Goal: Task Accomplishment & Management: Use online tool/utility

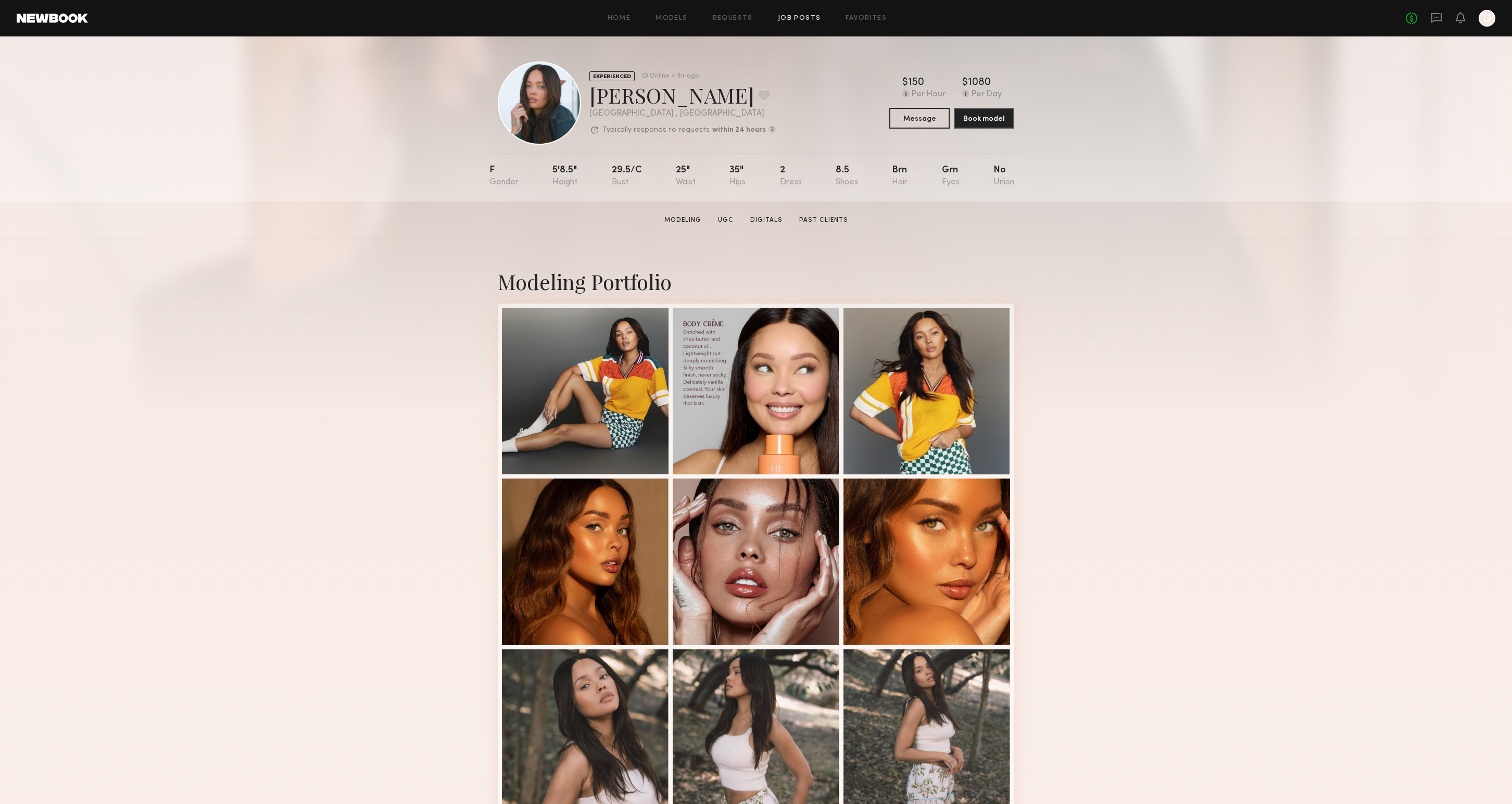
click at [789, 19] on link "Job Posts" at bounding box center [799, 18] width 43 height 6
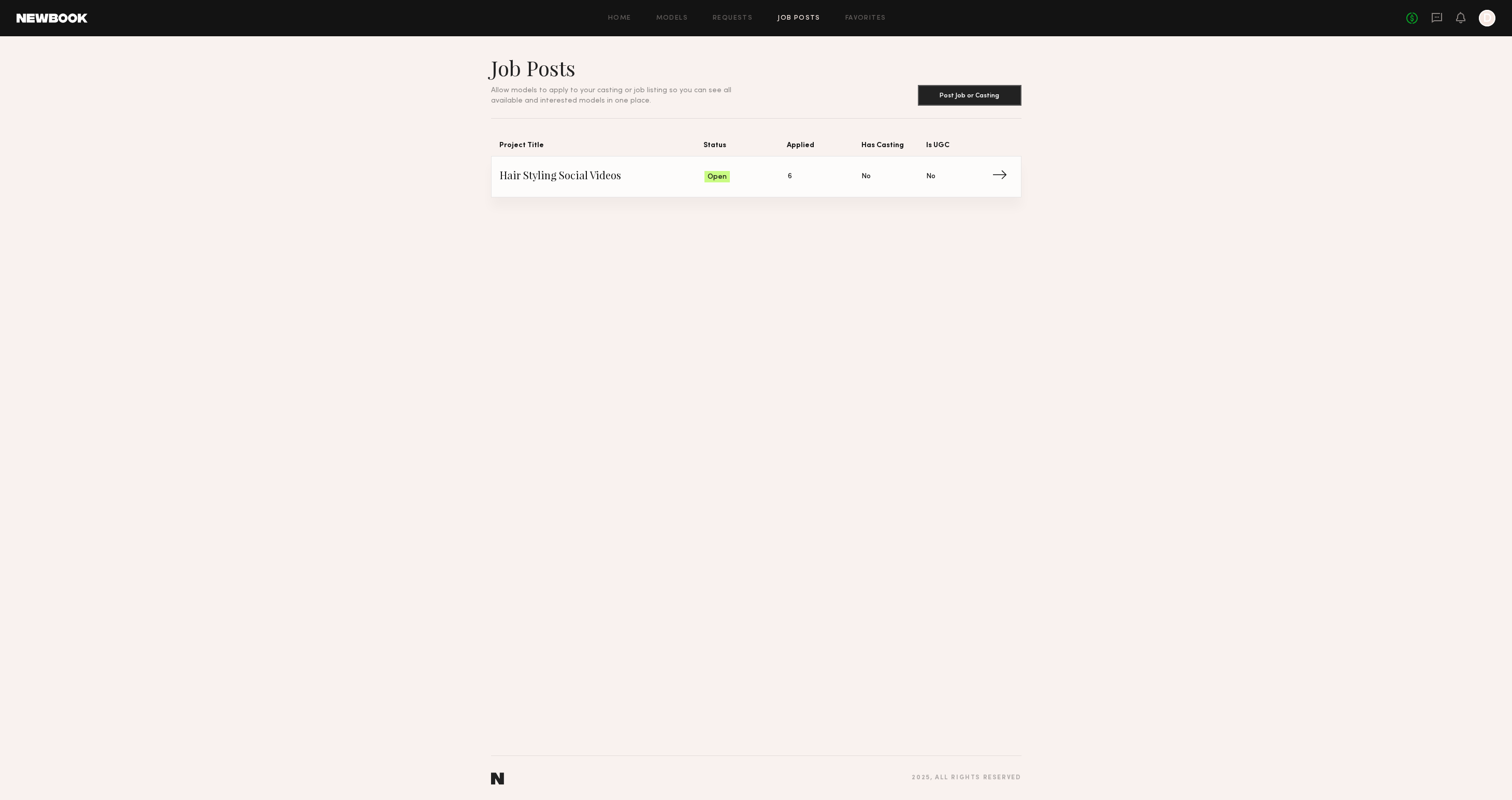
click at [1006, 169] on span "→" at bounding box center [1003, 177] width 21 height 15
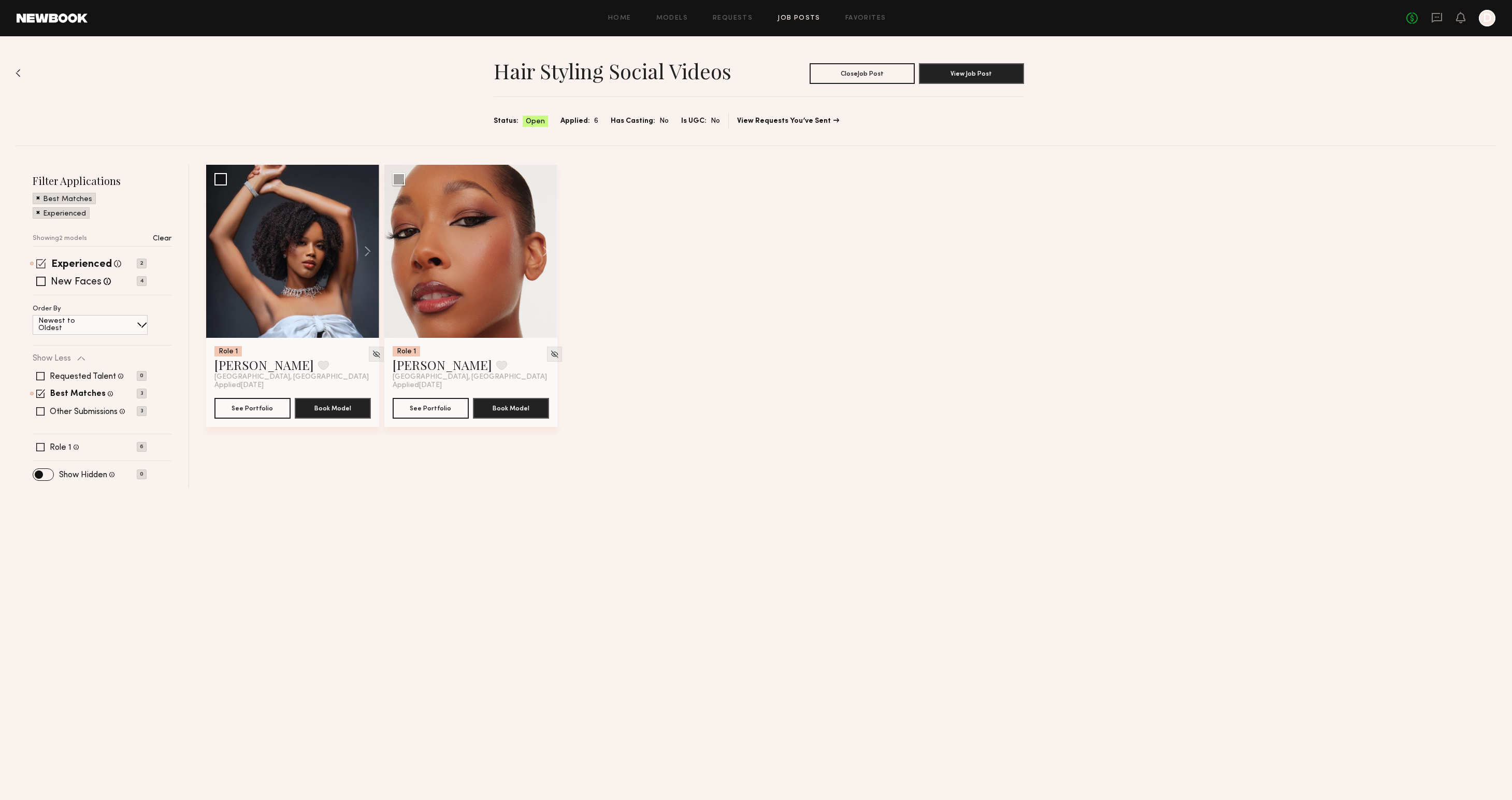
click at [39, 258] on span at bounding box center [41, 263] width 10 height 10
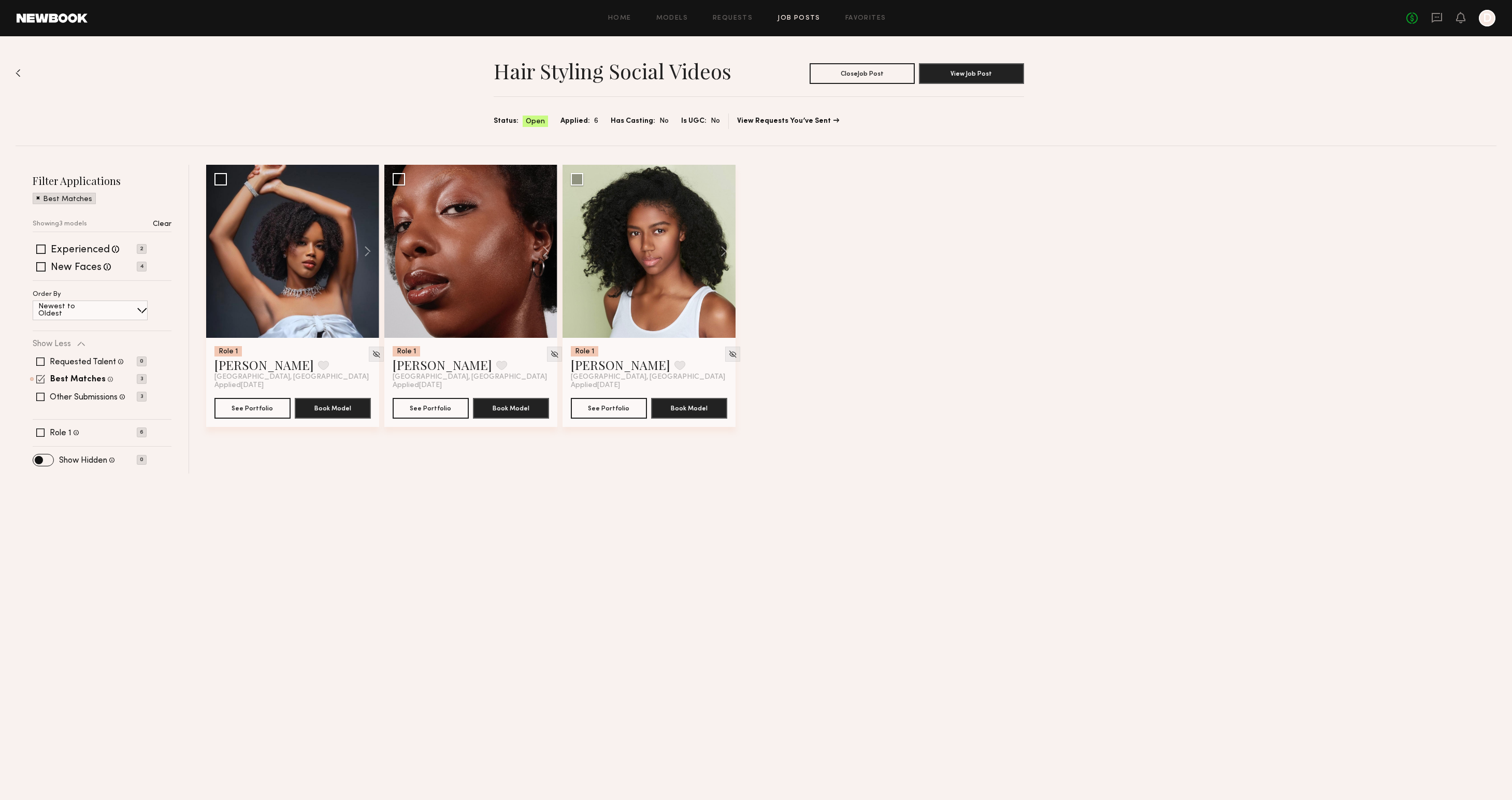
click at [41, 379] on span at bounding box center [41, 379] width 9 height 9
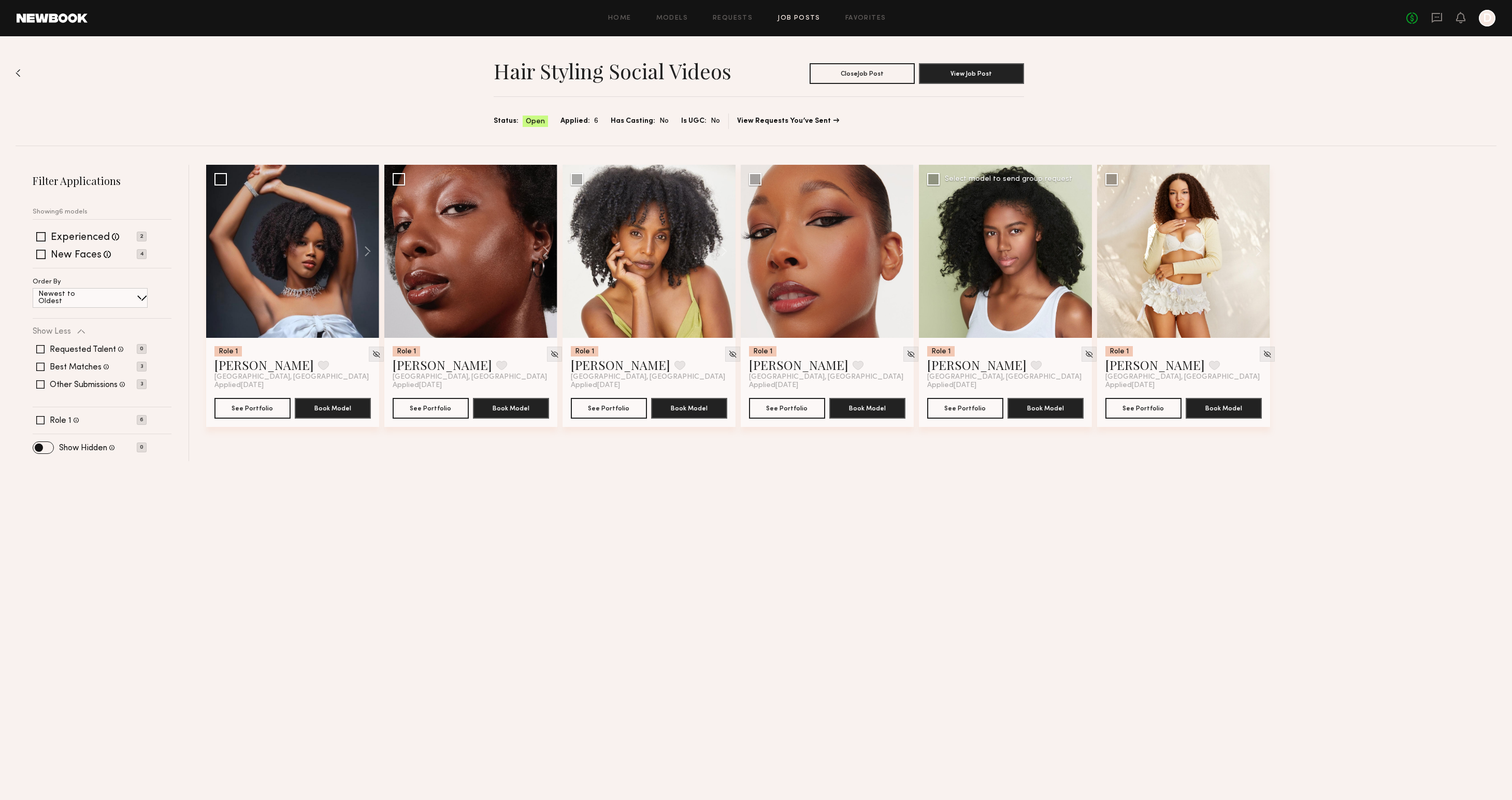
click at [998, 292] on div at bounding box center [1005, 251] width 173 height 173
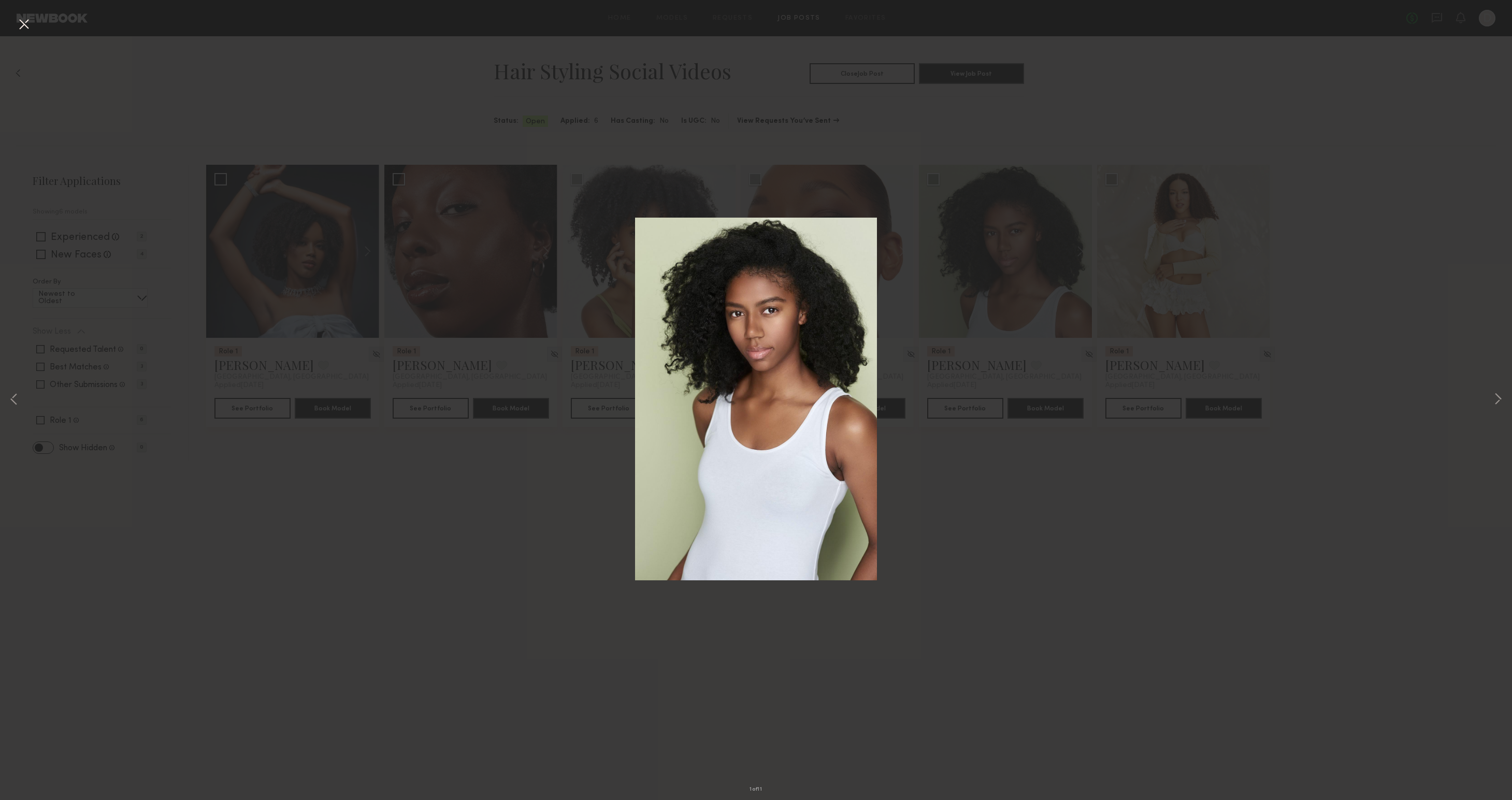
click at [571, 578] on div "1 of 11" at bounding box center [756, 400] width 1512 height 800
drag, startPoint x: 1157, startPoint y: 573, endPoint x: 1024, endPoint y: 476, distance: 164.6
click at [1153, 562] on div "1 of 11" at bounding box center [756, 400] width 1512 height 800
click at [1017, 604] on div "1 of 11" at bounding box center [756, 400] width 1512 height 800
click at [28, 27] on button at bounding box center [23, 25] width 16 height 19
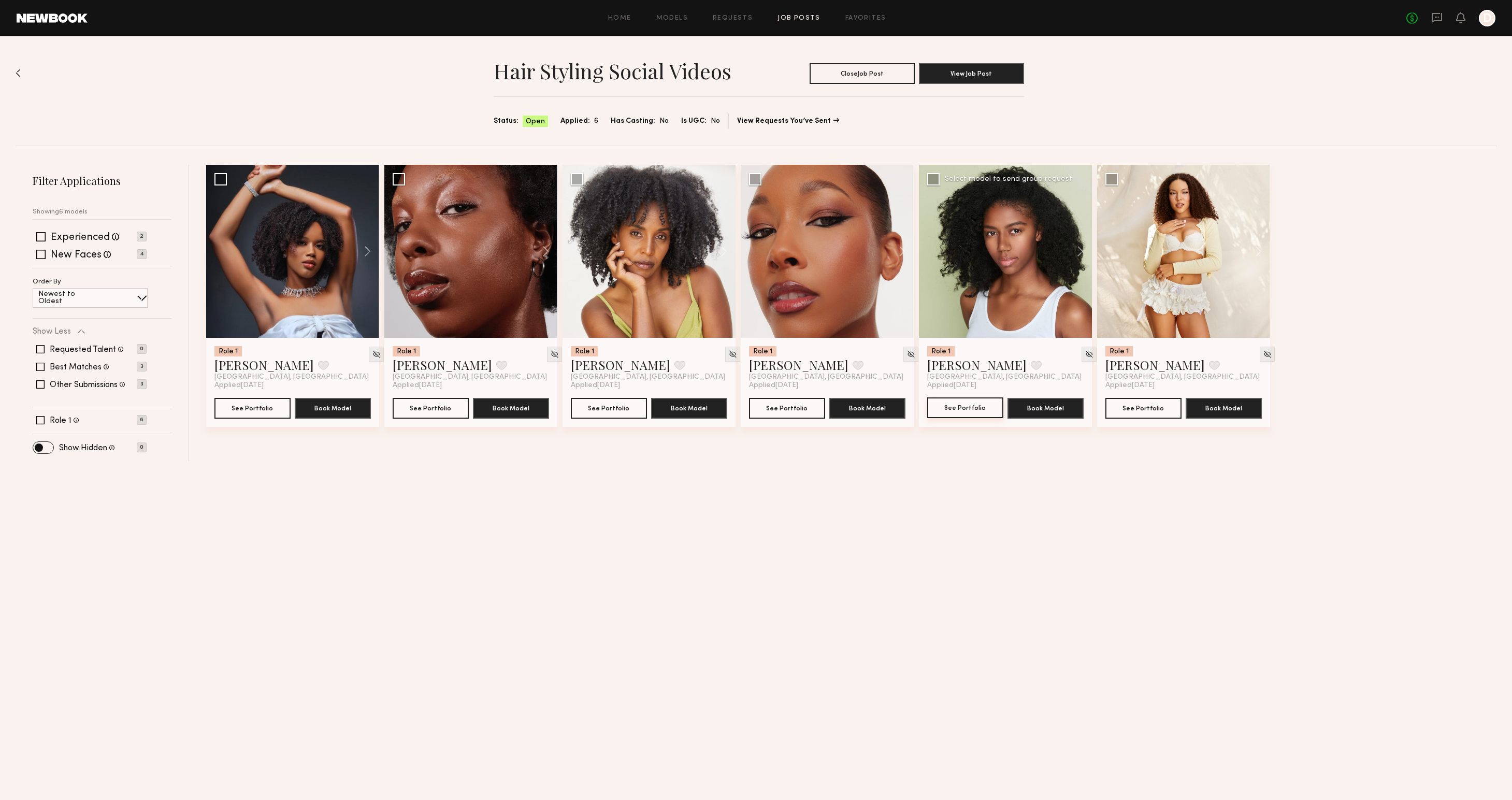
click at [965, 414] on button "See Portfolio" at bounding box center [966, 407] width 76 height 21
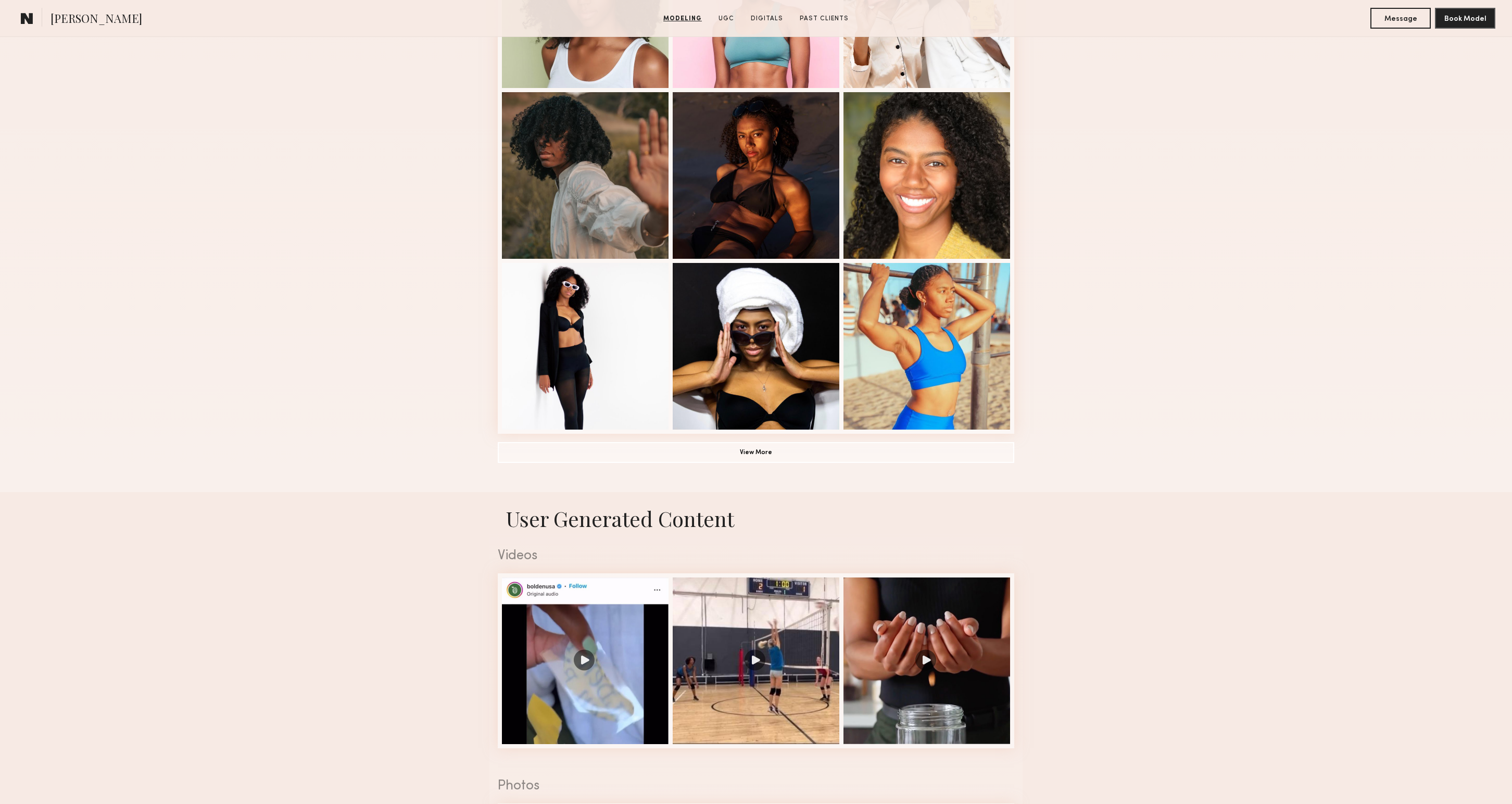
scroll to position [615, 0]
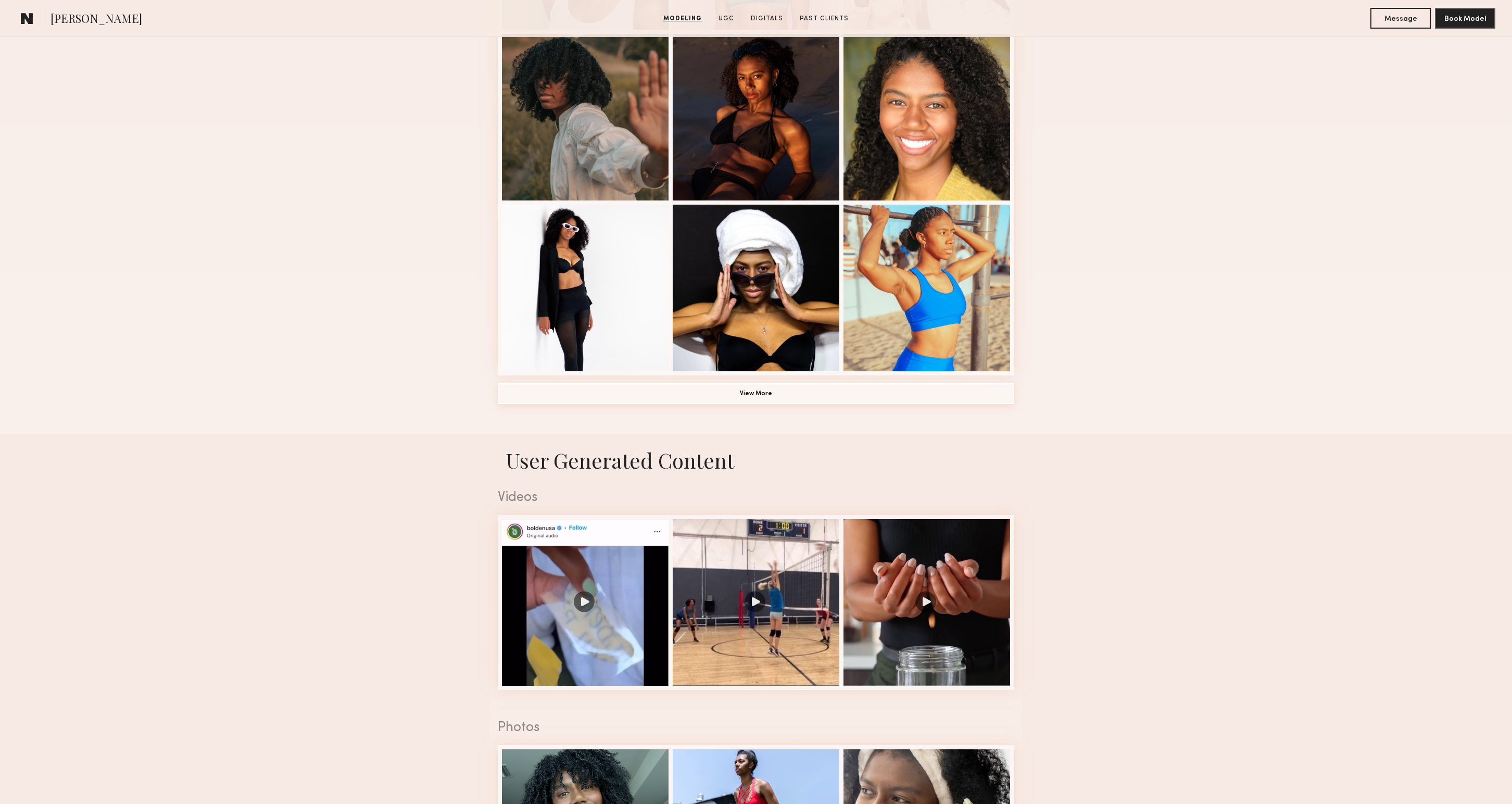
click at [737, 399] on button "View More" at bounding box center [756, 393] width 516 height 21
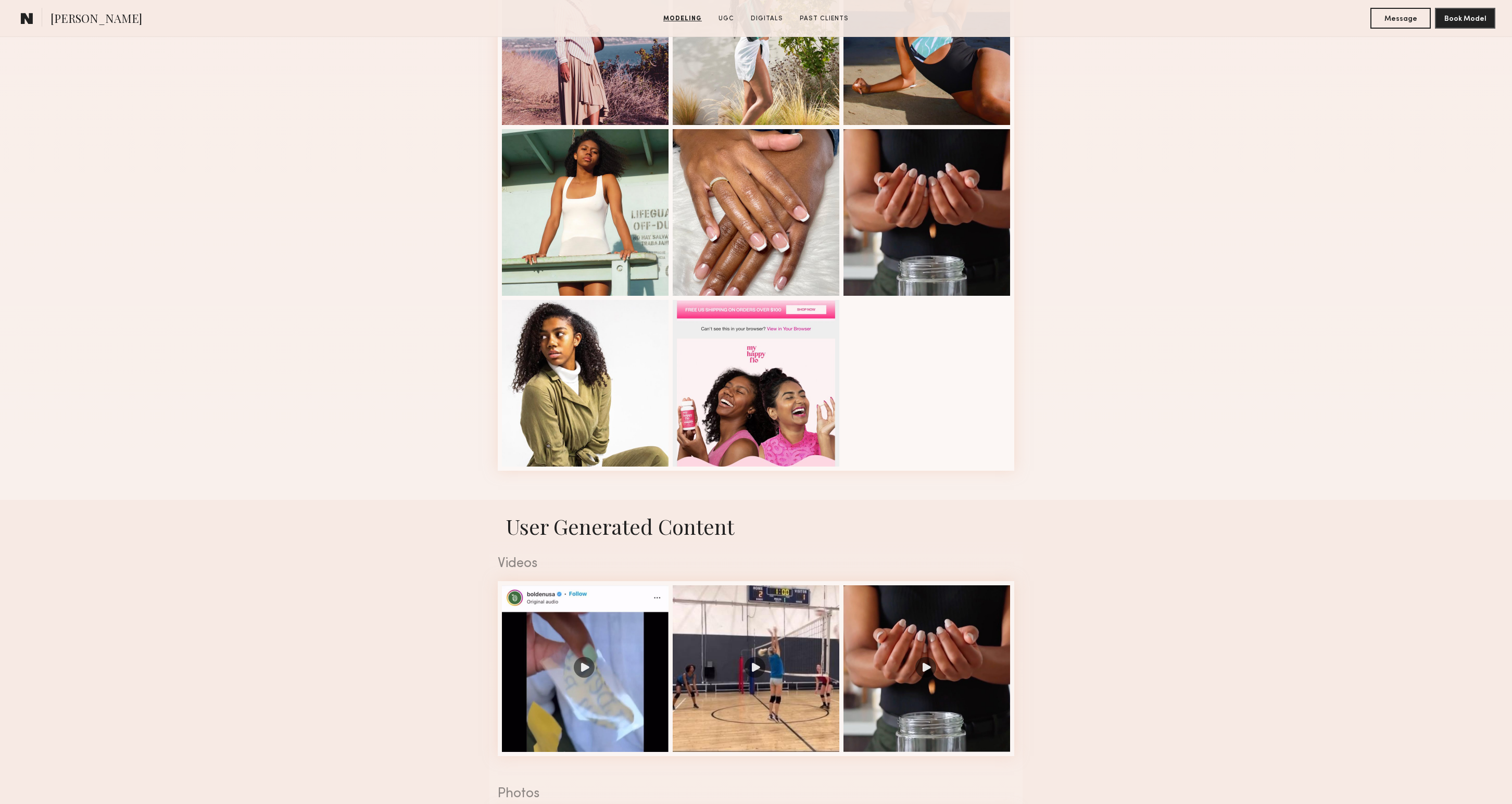
scroll to position [1557, 0]
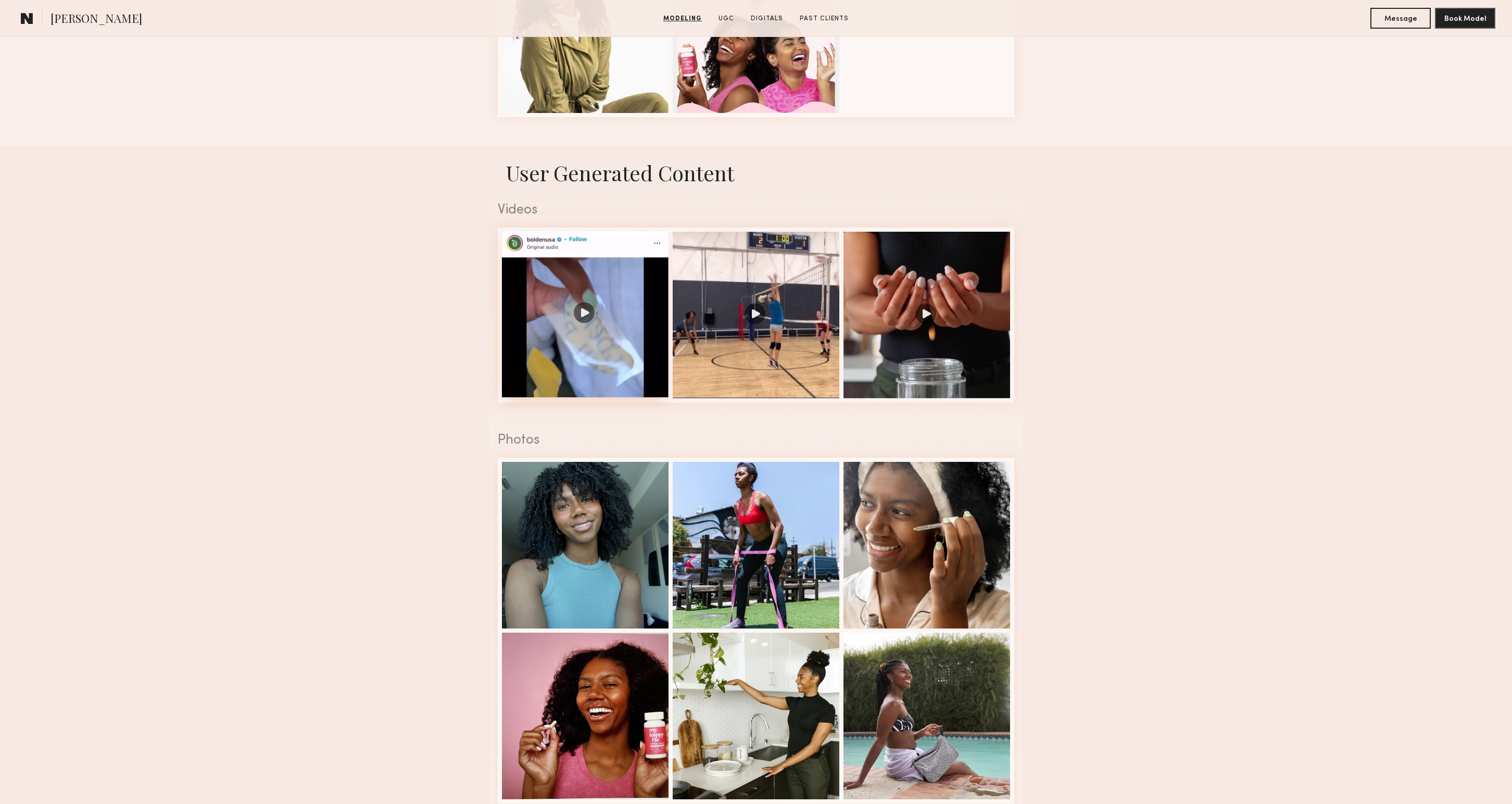
click at [553, 378] on div at bounding box center [585, 314] width 166 height 166
